Goal: Navigation & Orientation: Find specific page/section

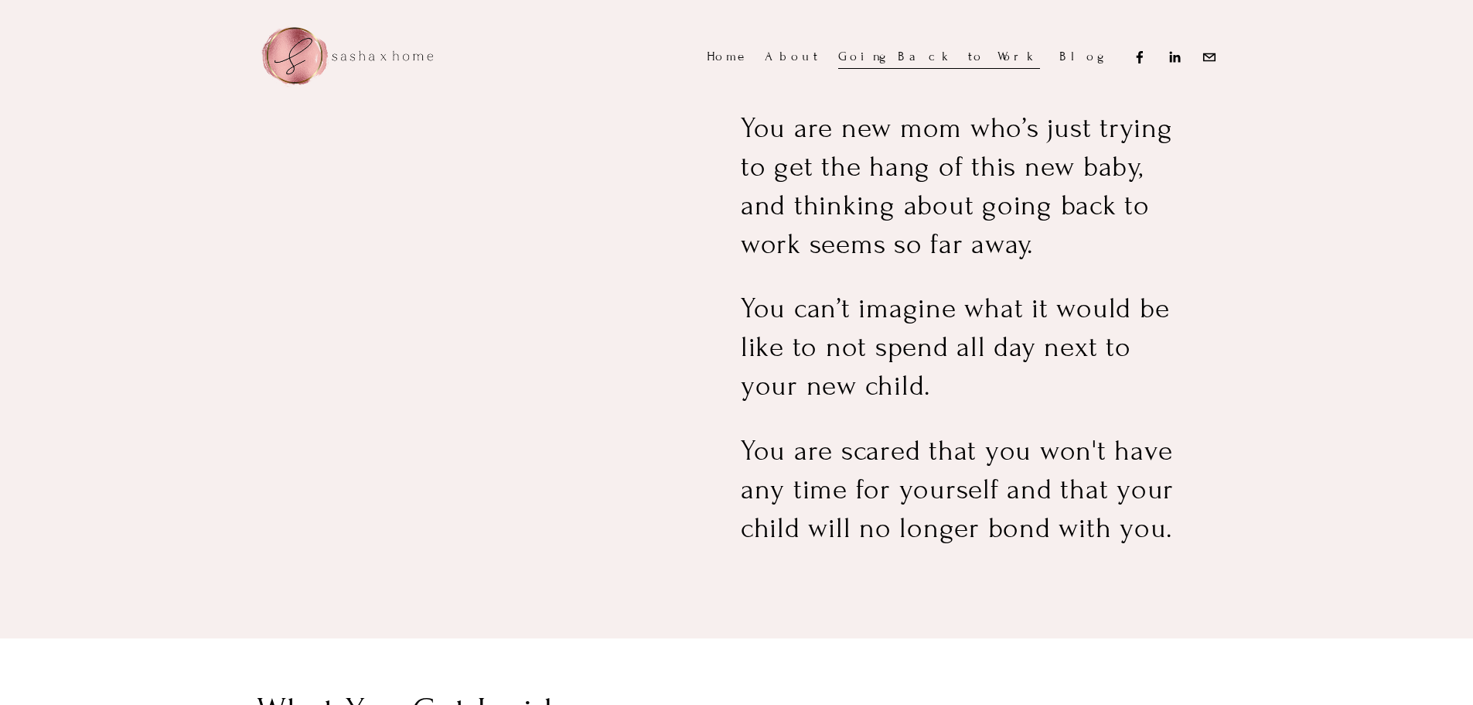
scroll to position [1124, 0]
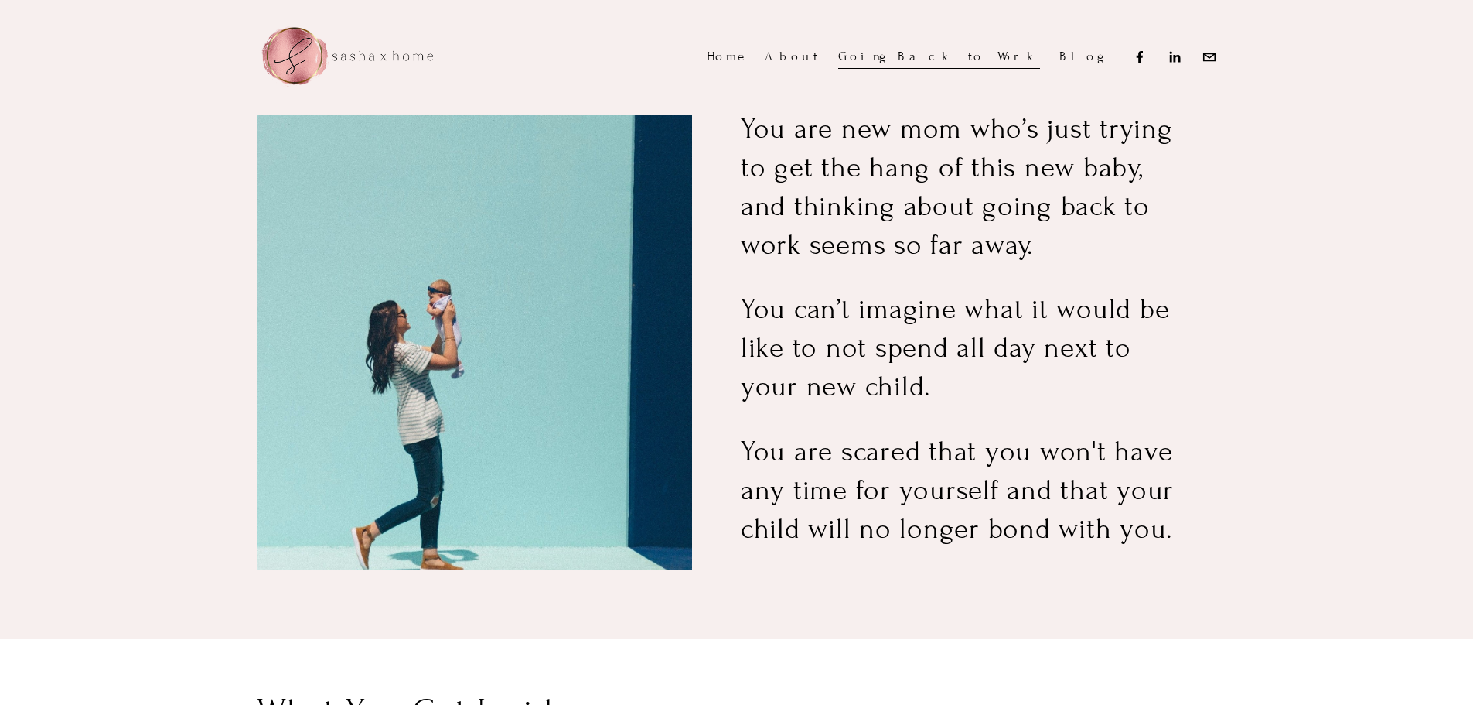
click at [1083, 56] on link "Blog" at bounding box center [1081, 57] width 43 height 26
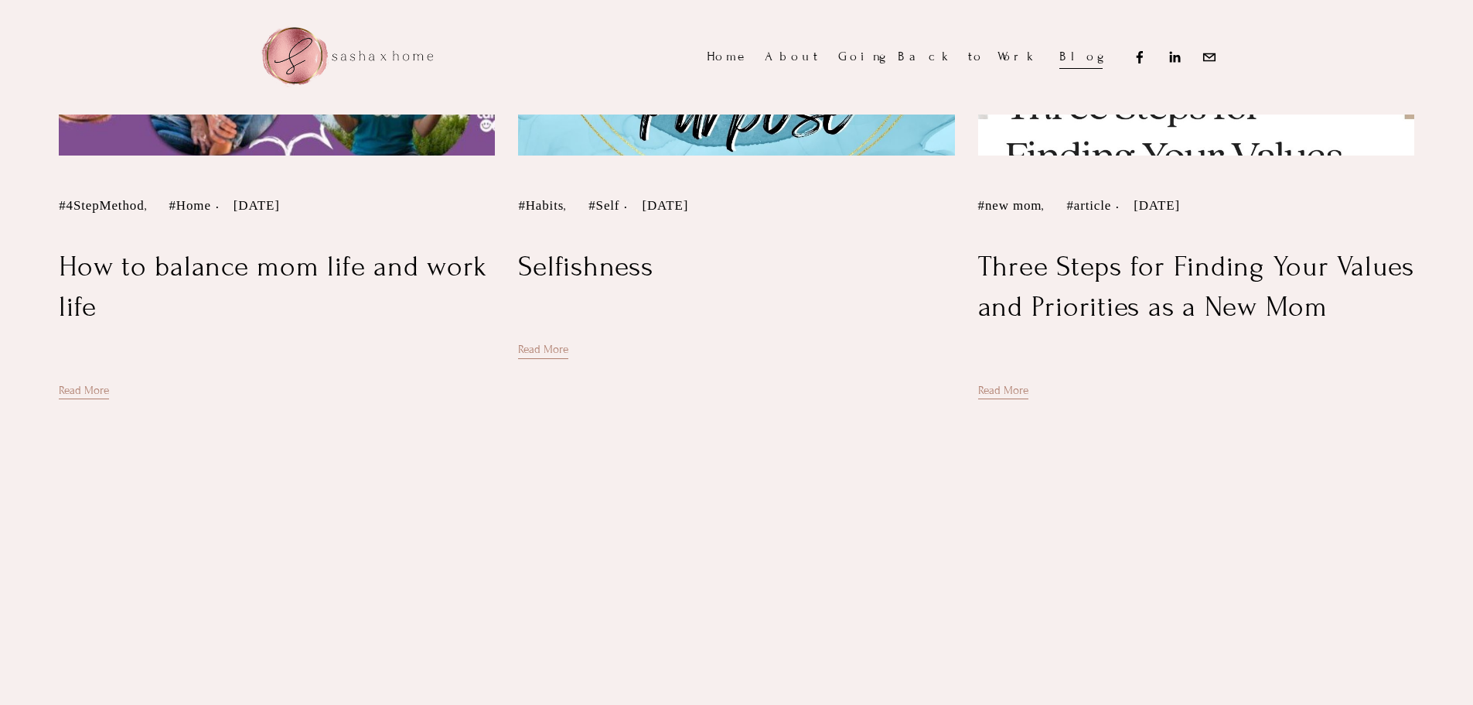
scroll to position [619, 0]
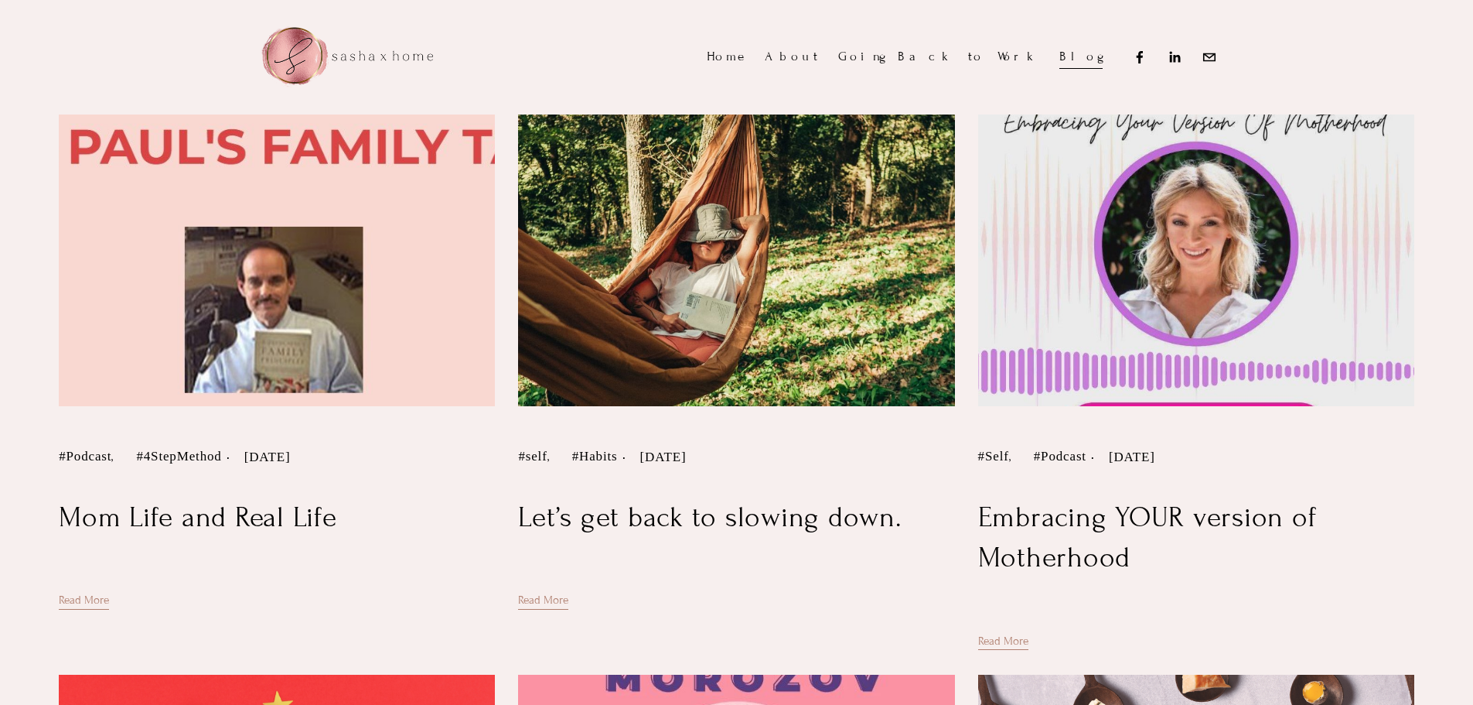
click at [1233, 299] on img at bounding box center [1196, 260] width 441 height 295
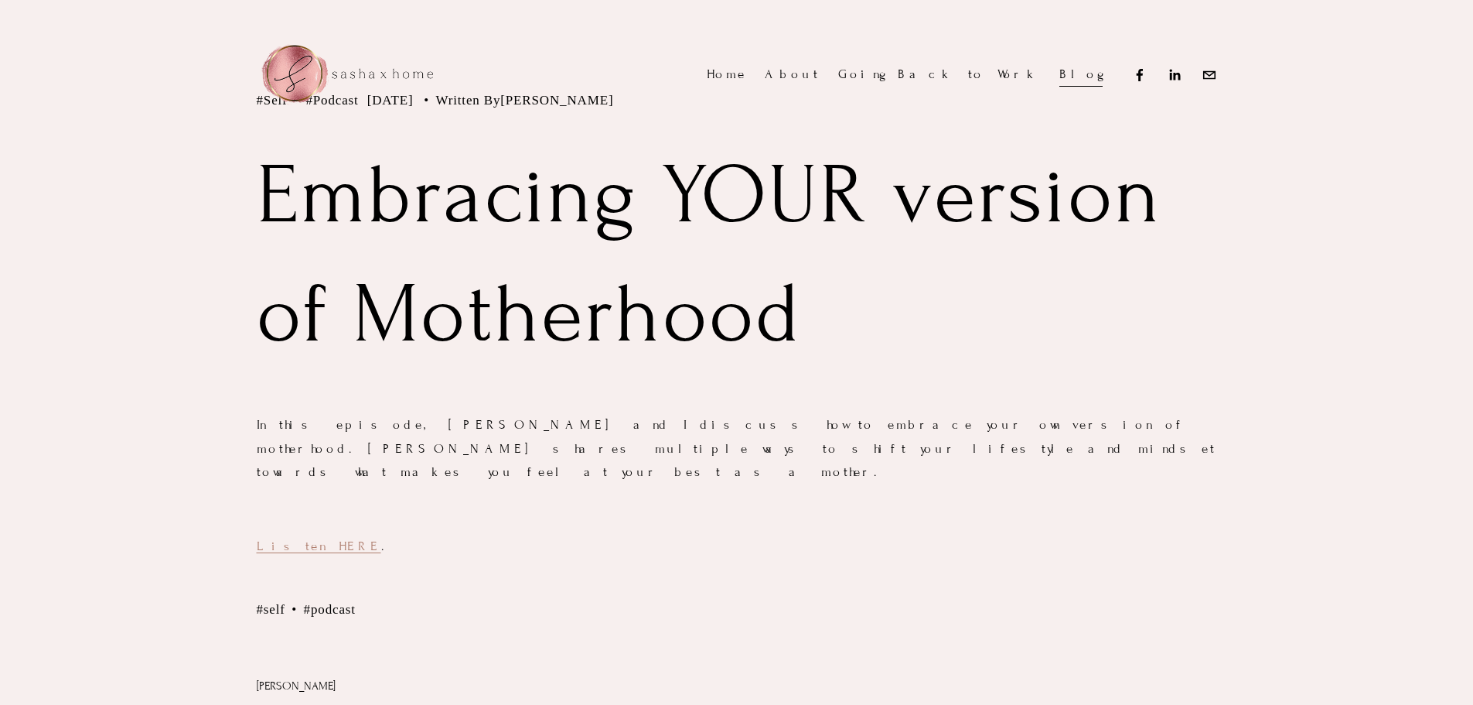
scroll to position [232, 0]
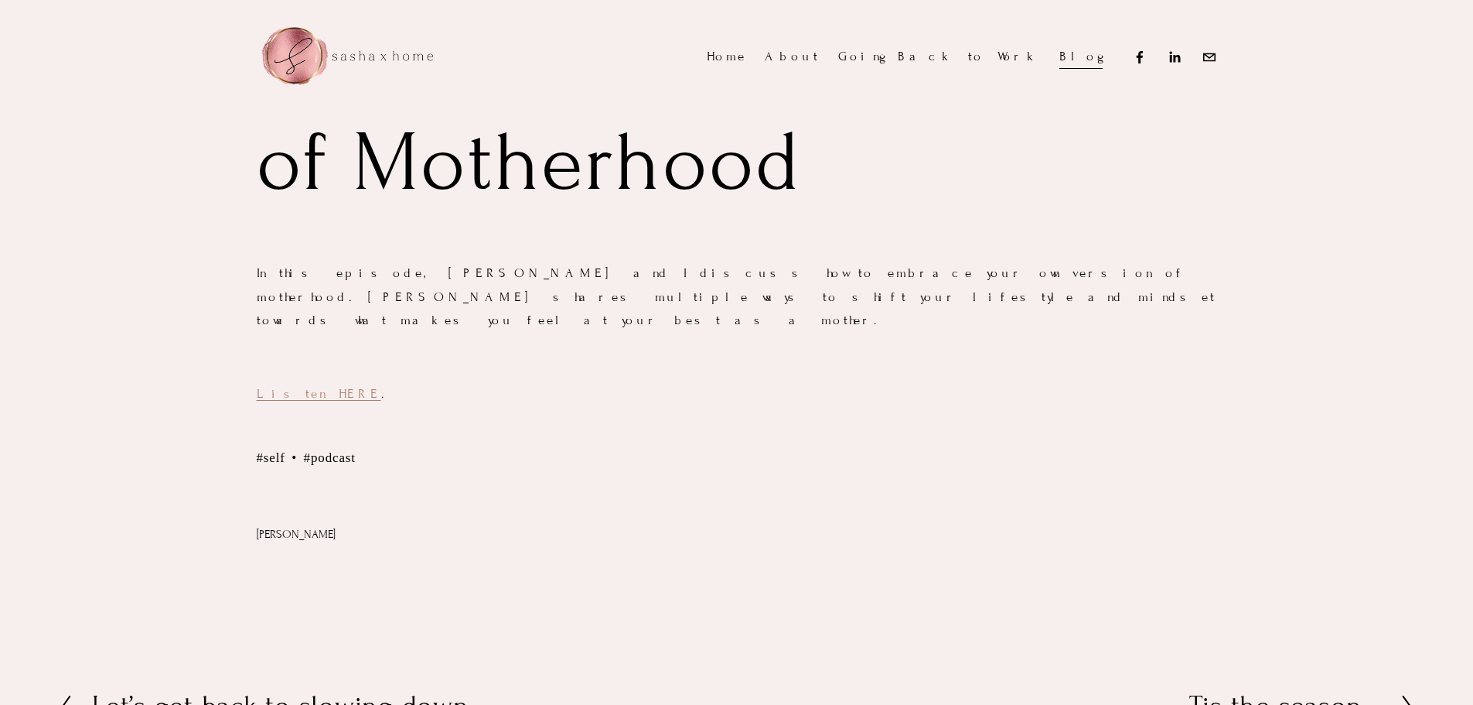
click at [291, 386] on link "Listen HERE" at bounding box center [319, 393] width 125 height 15
